Goal: Navigation & Orientation: Go to known website

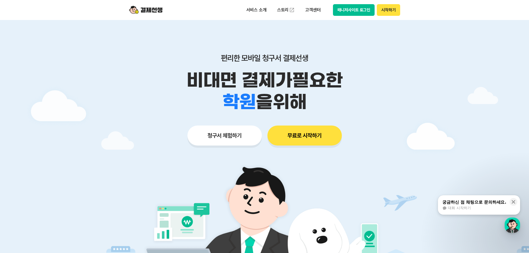
click at [355, 12] on button "매니저사이트 로그인" at bounding box center [354, 10] width 42 height 12
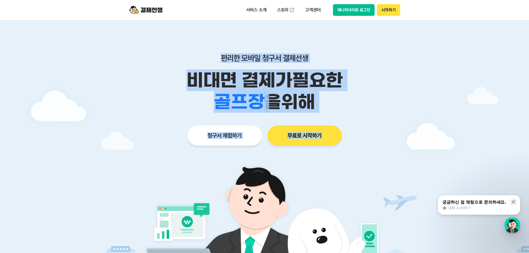
drag, startPoint x: 224, startPoint y: 59, endPoint x: 327, endPoint y: 111, distance: 115.2
click at [329, 113] on div "편리한 모바일 청구서 결제선생 비대면 결제가 필요한 학원 공부방 호텔 쇼핑몰 병원 배달 보험사 항공사 골프장 을 위해 청구서 체험하기 무료로 …" at bounding box center [264, 88] width 284 height 137
click at [319, 105] on div "학원 공부방 호텔 쇼핑몰 병원 배달 보험사 항공사 골프장 을 위해" at bounding box center [264, 102] width 284 height 22
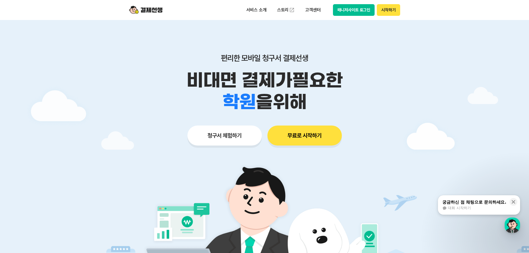
click at [317, 103] on div "학원 공부방 호텔 쇼핑몰 병원 배달 보험사 항공사 골프장 을 위해" at bounding box center [264, 102] width 284 height 22
click at [308, 98] on div "학원 공부방 호텔 쇼핑몰 병원 배달 보험사 항공사 골프장 을 위해" at bounding box center [264, 102] width 284 height 22
drag, startPoint x: 307, startPoint y: 99, endPoint x: 219, endPoint y: 57, distance: 97.9
click at [219, 57] on div "편리한 모바일 청구서 결제선생 비대면 결제가 필요한 학원 공부방 호텔 쇼핑몰 병원 배달 보험사 항공사 골프장 을 위해" at bounding box center [264, 82] width 284 height 59
click at [219, 57] on p "편리한 모바일 청구서 결제선생" at bounding box center [264, 57] width 284 height 9
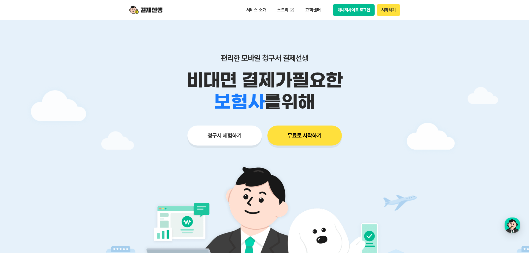
click at [216, 56] on p "편리한 모바일 청구서 결제선생" at bounding box center [264, 57] width 284 height 9
click at [220, 59] on p "편리한 모바일 청구서 결제선생" at bounding box center [264, 57] width 284 height 9
drag, startPoint x: 220, startPoint y: 59, endPoint x: 322, endPoint y: 106, distance: 111.7
click at [323, 105] on div "편리한 모바일 청구서 결제선생 비대면 결제가 필요한 학원 공부방 호텔 쇼핑몰 병원 배달 보험사 항공사 골프장 를 위해" at bounding box center [264, 82] width 284 height 59
click at [322, 106] on div "학원 공부방 호텔 쇼핑몰 병원 배달 보험사 항공사 골프장 를 위해" at bounding box center [264, 102] width 284 height 22
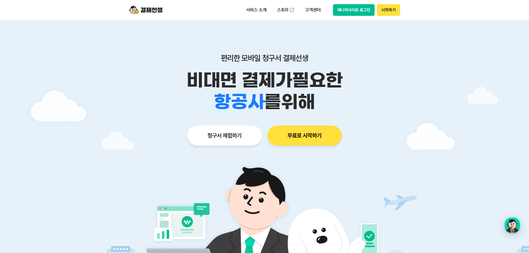
click at [310, 100] on span "를 위해" at bounding box center [289, 102] width 51 height 22
drag, startPoint x: 316, startPoint y: 101, endPoint x: 202, endPoint y: 54, distance: 123.0
click at [202, 54] on div "편리한 모바일 청구서 결제선생 비대면 결제가 필요한 학원 공부방 호텔 쇼핑몰 병원 배달 보험사 항공사 골프장 을 위해" at bounding box center [264, 82] width 284 height 59
click at [229, 60] on p "편리한 모바일 청구서 결제선생" at bounding box center [264, 57] width 284 height 9
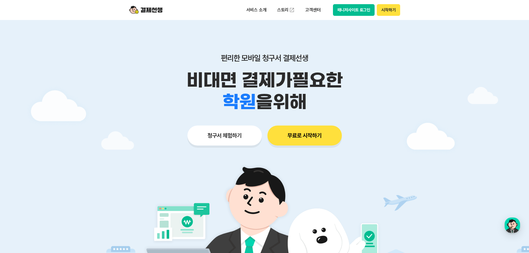
click at [220, 57] on p "편리한 모바일 청구서 결제선생" at bounding box center [264, 57] width 284 height 9
drag, startPoint x: 221, startPoint y: 57, endPoint x: 320, endPoint y: 101, distance: 107.8
click at [320, 101] on div "편리한 모바일 청구서 결제선생 비대면 결제가 필요한 학원 공부방 호텔 쇼핑몰 병원 배달 보험사 항공사 골프장 을 위해" at bounding box center [264, 82] width 284 height 59
click at [318, 102] on div "학원 공부방 호텔 쇼핑몰 병원 배달 보험사 항공사 골프장 을 위해" at bounding box center [264, 102] width 284 height 22
click at [314, 103] on span "을 위해" at bounding box center [289, 102] width 51 height 22
